Goal: Find specific page/section: Find specific page/section

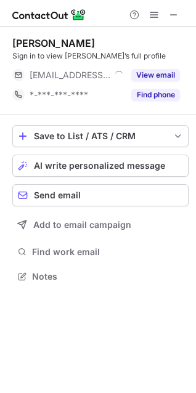
scroll to position [268, 196]
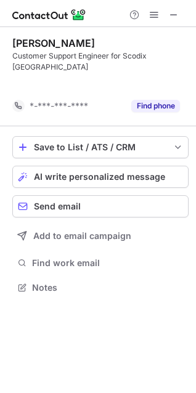
scroll to position [248, 196]
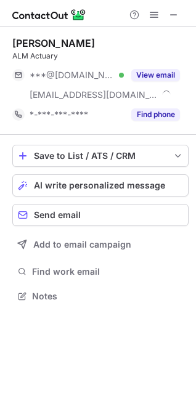
scroll to position [288, 196]
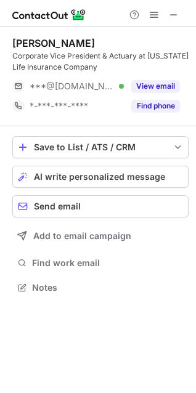
scroll to position [279, 196]
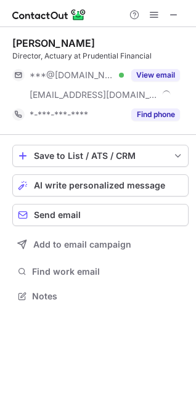
scroll to position [288, 196]
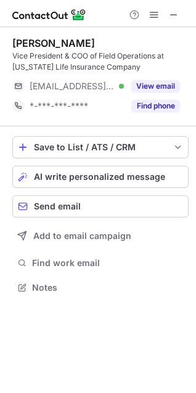
scroll to position [279, 196]
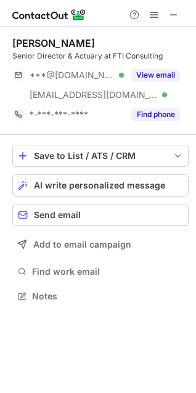
scroll to position [288, 196]
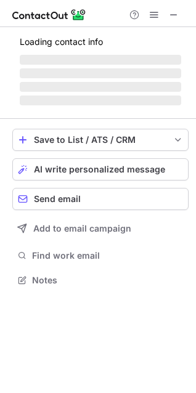
scroll to position [299, 196]
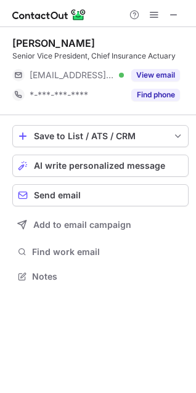
scroll to position [268, 196]
